Goal: Transaction & Acquisition: Purchase product/service

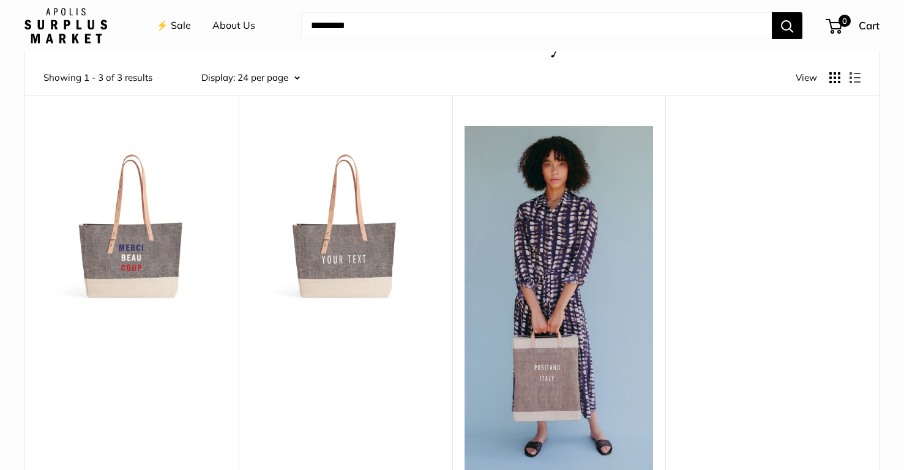
scroll to position [97, 0]
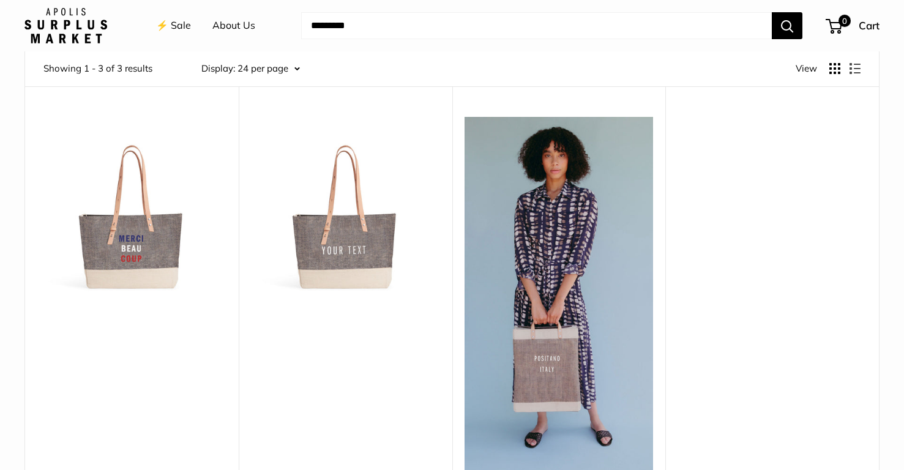
click at [0, 0] on img at bounding box center [0, 0] width 0 height 0
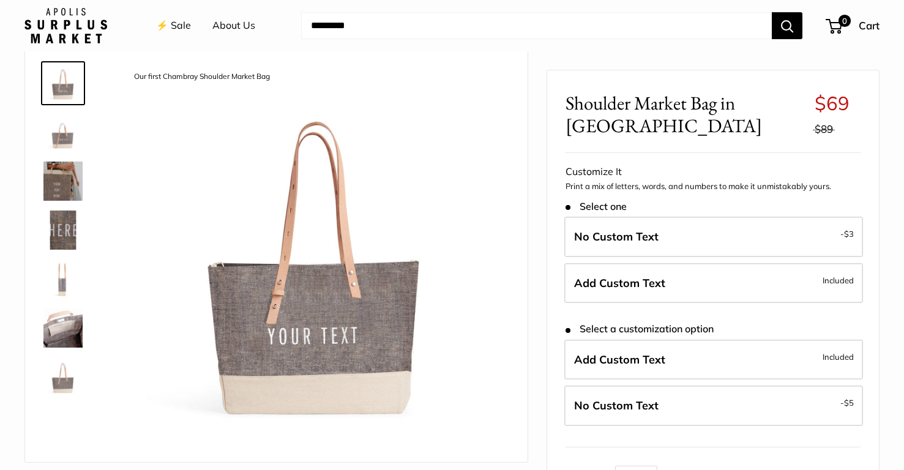
scroll to position [59, 0]
